Goal: Navigation & Orientation: Find specific page/section

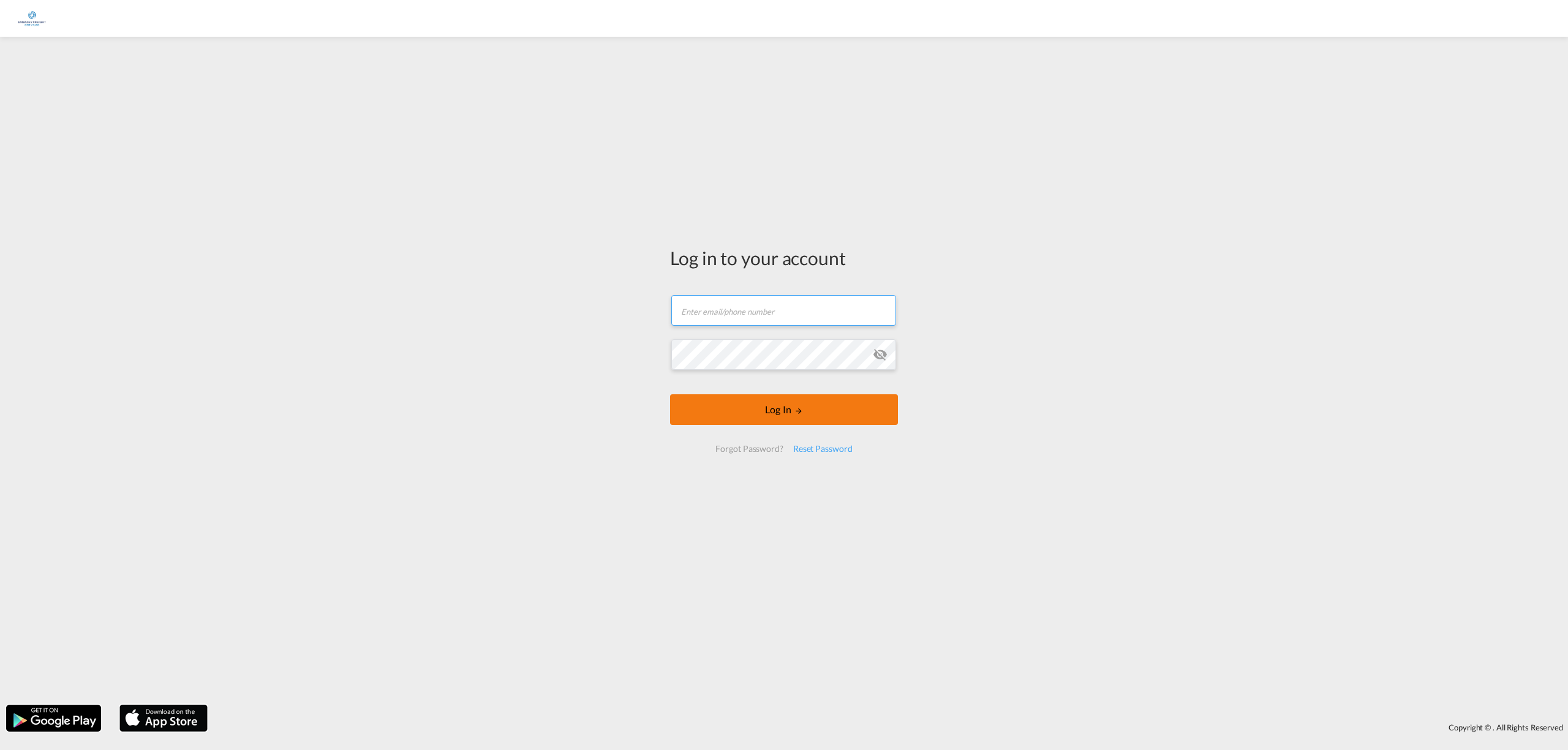
type input "michael.nieuwlaat@embassyfreight.nl"
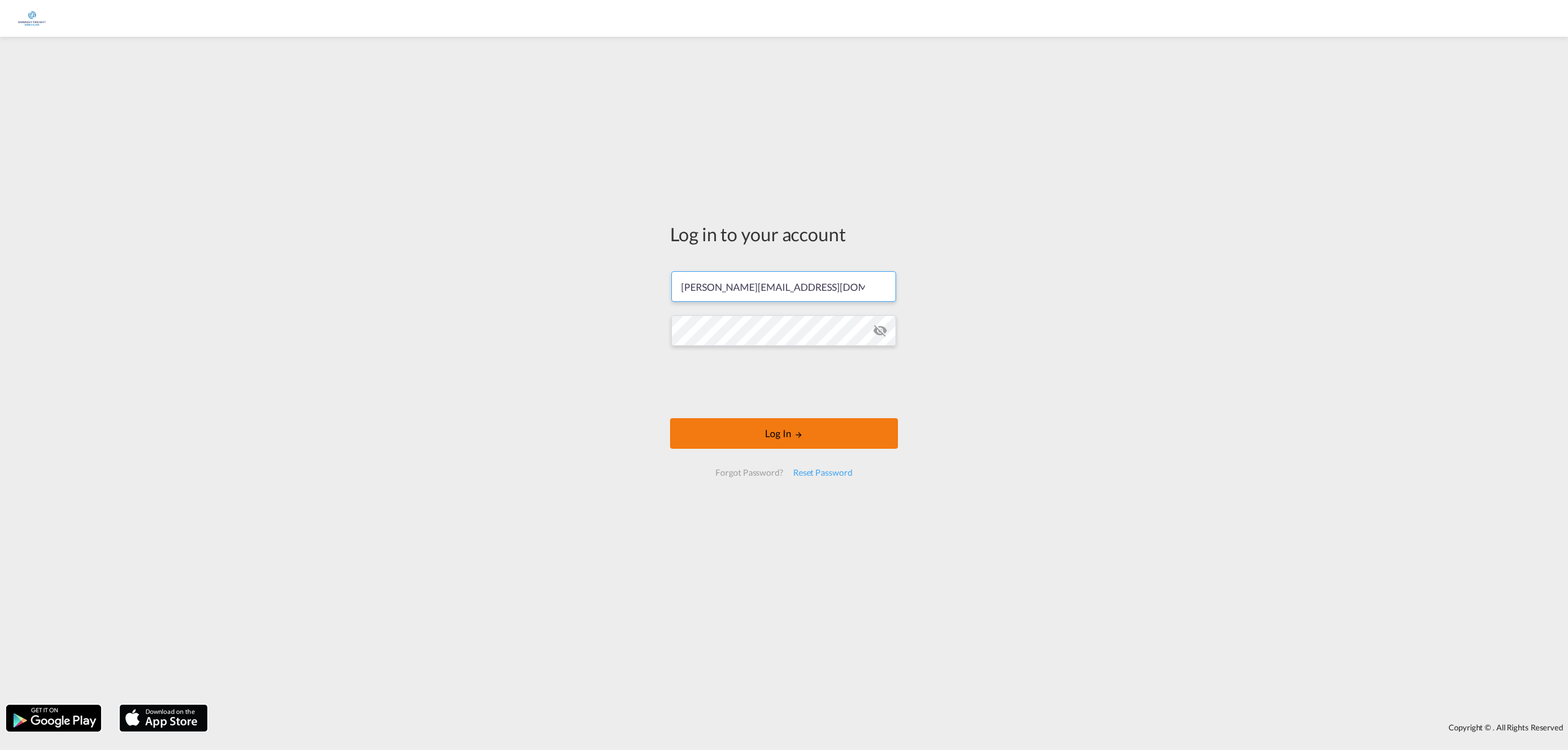
click at [794, 415] on form "michael.nieuwlaat@embassyfreight.nl Log In Forgot Password? Reset Password" at bounding box center [784, 374] width 228 height 229
click at [758, 439] on button "Log In" at bounding box center [784, 434] width 228 height 30
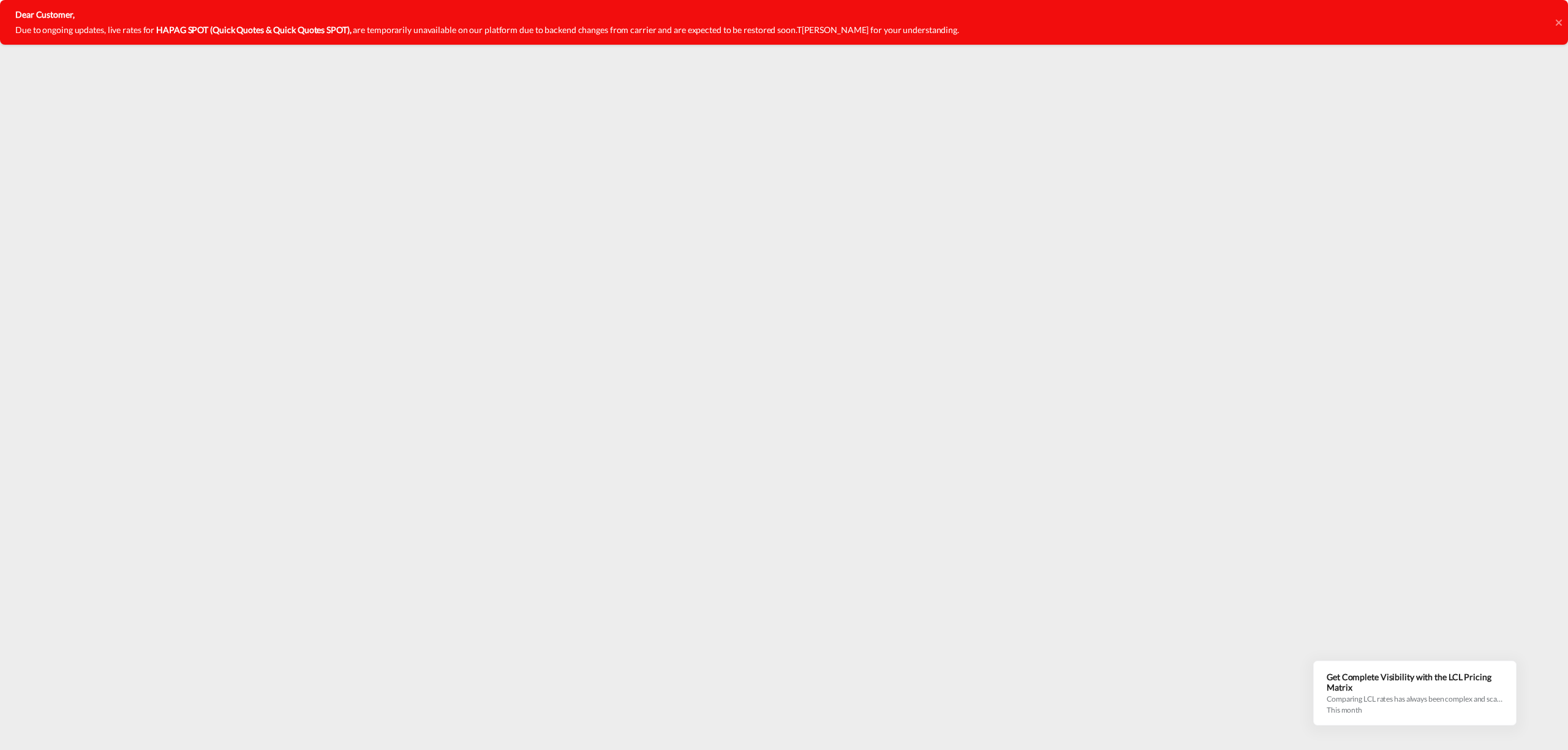
click at [1557, 22] on icon at bounding box center [1558, 22] width 6 height 6
